Goal: Task Accomplishment & Management: Manage account settings

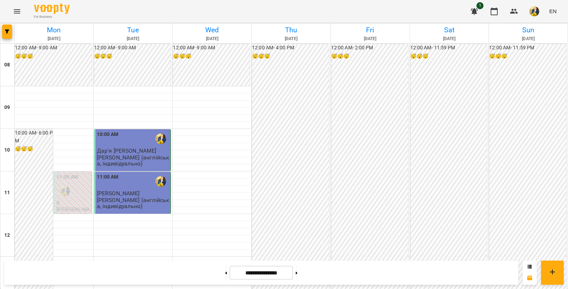
scroll to position [411, 0]
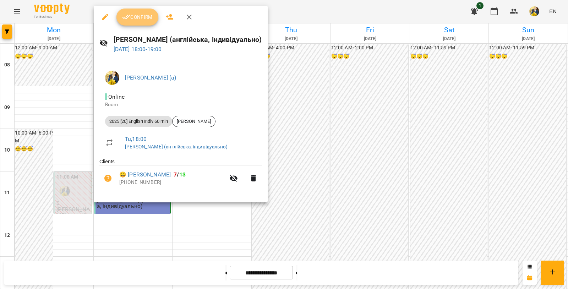
click at [147, 16] on span "Confirm" at bounding box center [137, 17] width 31 height 9
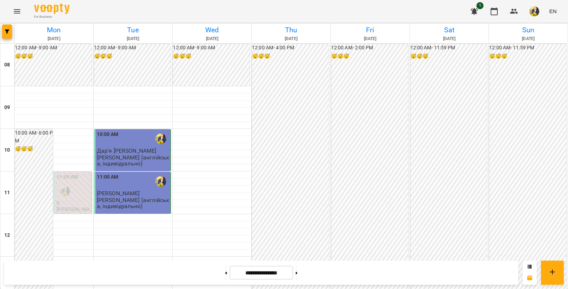
scroll to position [425, 0]
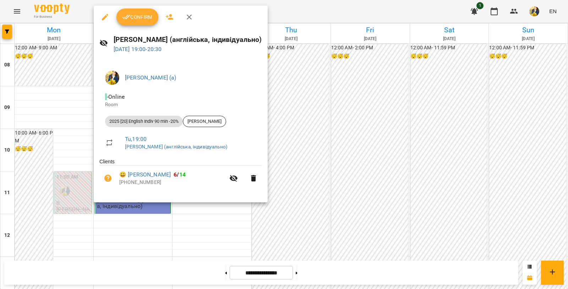
click at [141, 13] on span "Confirm" at bounding box center [137, 17] width 31 height 9
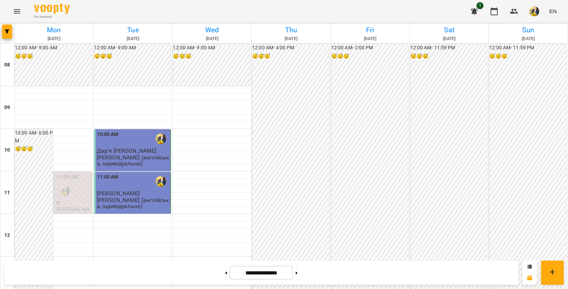
scroll to position [381, 0]
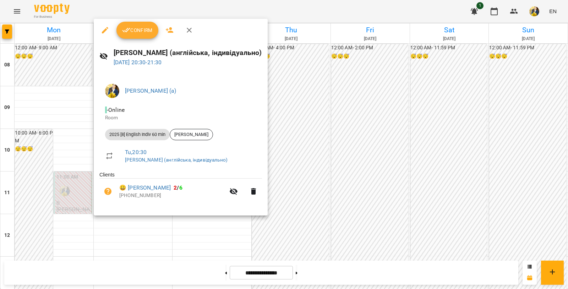
click at [145, 28] on span "Confirm" at bounding box center [137, 30] width 31 height 9
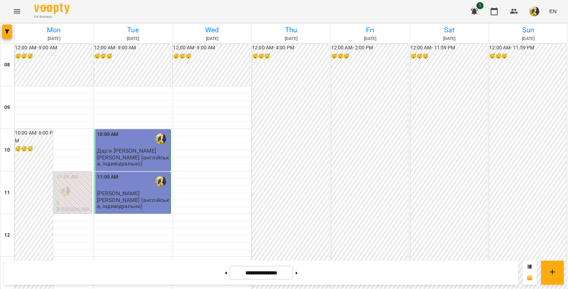
scroll to position [306, 0]
